Goal: Task Accomplishment & Management: Complete application form

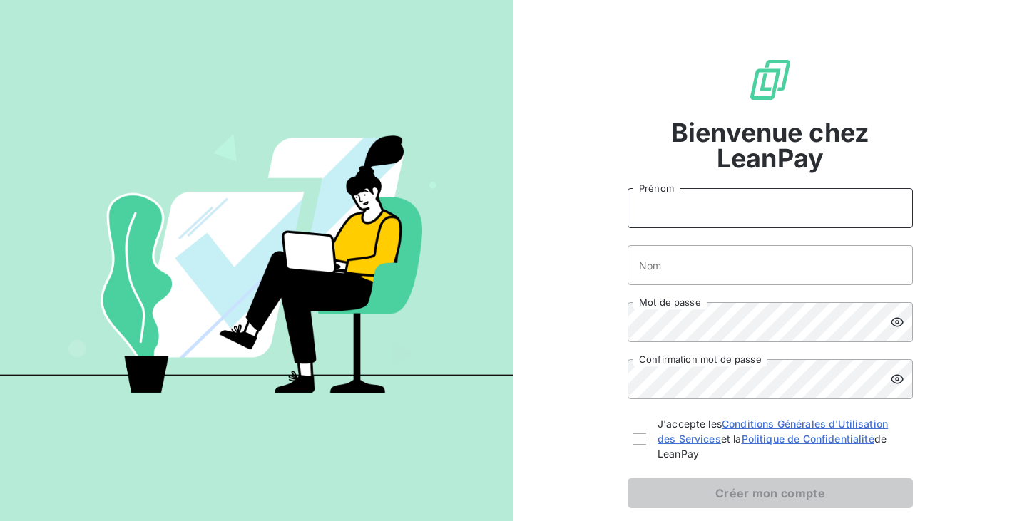
click at [687, 216] on input "Prénom" at bounding box center [769, 208] width 285 height 40
type input "[PERSON_NAME]"
type input "Losilla"
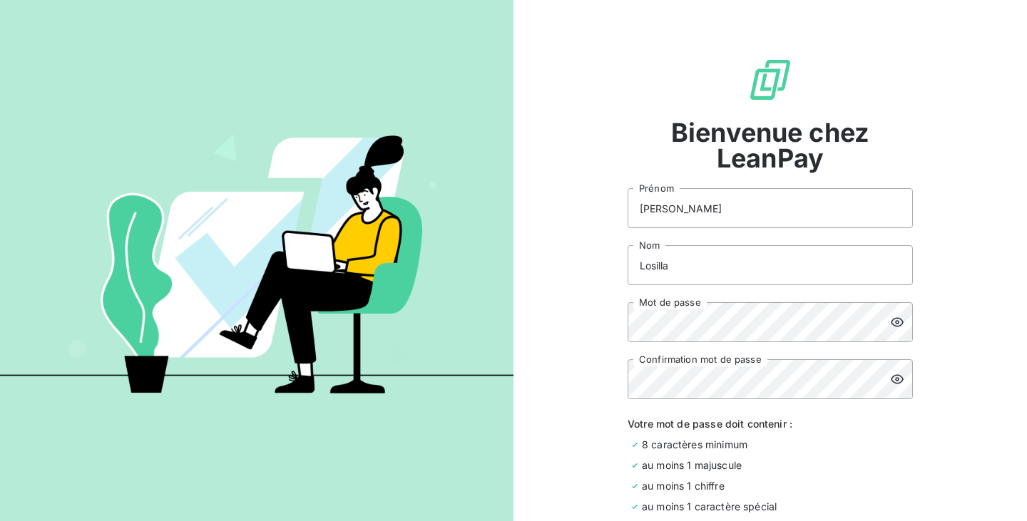
click at [899, 325] on div at bounding box center [901, 322] width 23 height 40
click at [895, 381] on icon at bounding box center [896, 379] width 13 height 9
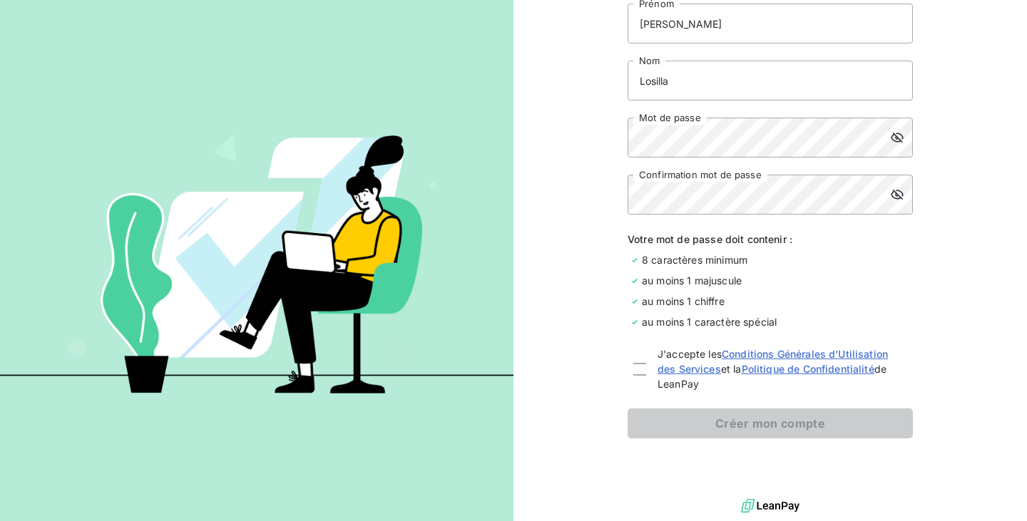
scroll to position [186, 0]
click at [633, 377] on div at bounding box center [639, 367] width 13 height 45
click at [639, 369] on div at bounding box center [639, 367] width 13 height 13
checkbox input "true"
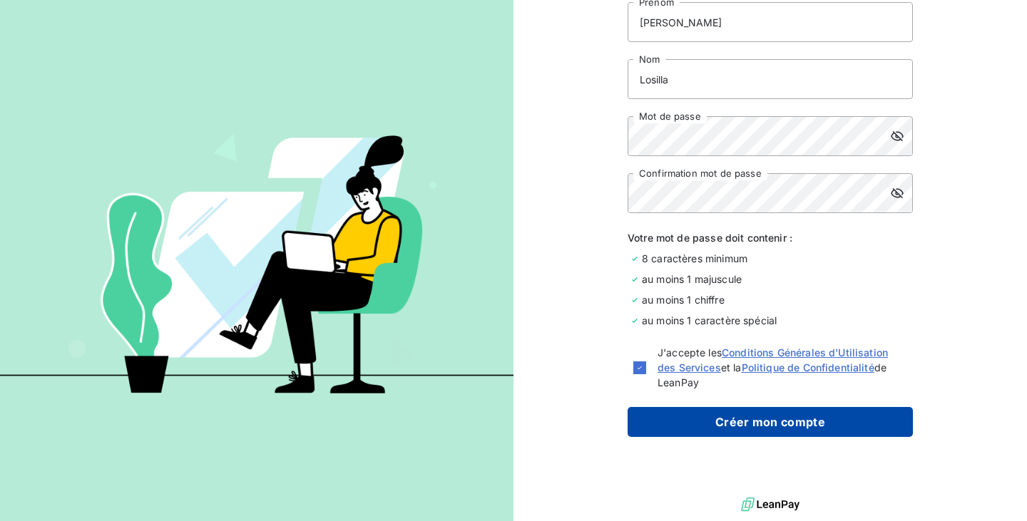
click at [728, 432] on button "Créer mon compte" at bounding box center [769, 422] width 285 height 30
